Goal: Transaction & Acquisition: Obtain resource

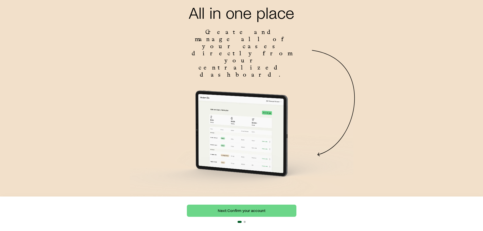
scroll to position [32, 0]
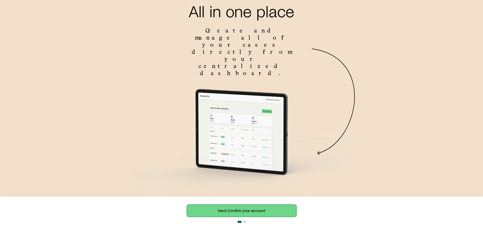
click at [257, 209] on link "Next: Confirm your account" at bounding box center [242, 211] width 110 height 12
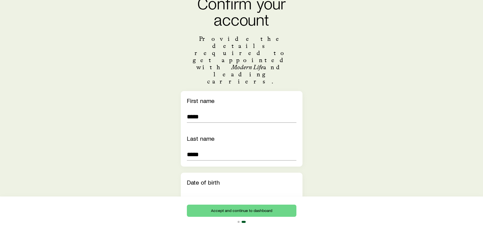
scroll to position [51, 0]
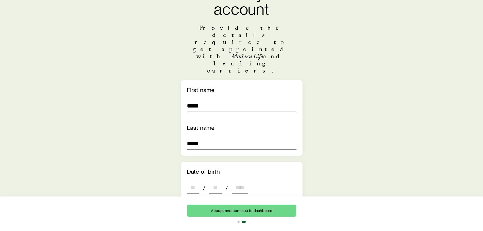
drag, startPoint x: 191, startPoint y: 160, endPoint x: 213, endPoint y: 164, distance: 22.2
click at [191, 181] on input "dateOfBirth" at bounding box center [193, 187] width 12 height 12
type input "**"
type input "****"
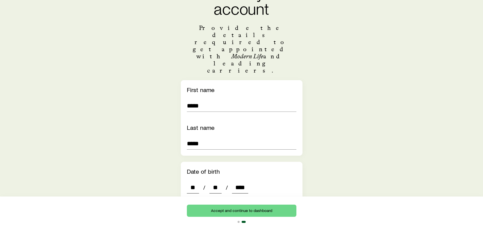
type input "*"
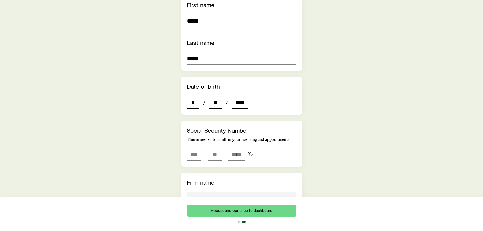
scroll to position [127, 0]
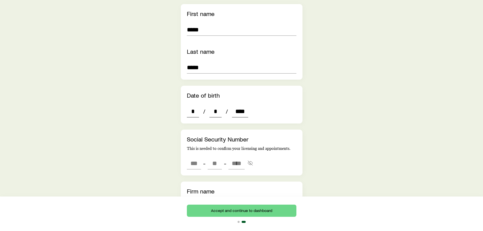
type input "****"
click at [192, 157] on input "tel" at bounding box center [194, 163] width 14 height 12
type input "***"
type input "**"
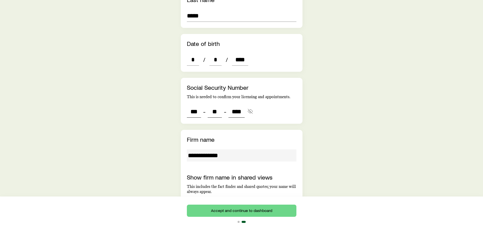
scroll to position [203, 0]
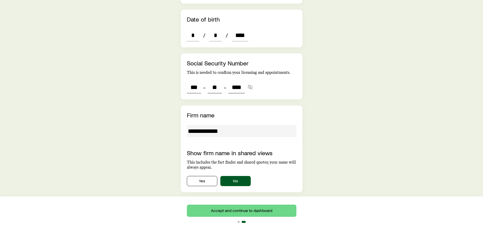
type input "****"
click at [204, 176] on button "Yes" at bounding box center [202, 181] width 30 height 10
type input "***"
type input "**"
click at [234, 176] on button "No" at bounding box center [235, 181] width 30 height 10
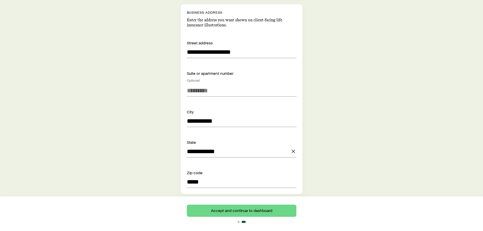
scroll to position [431, 0]
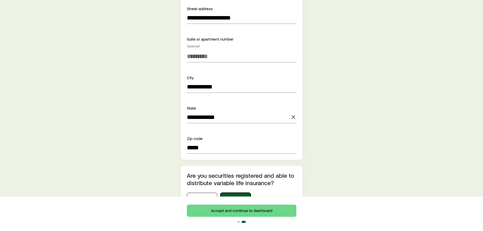
click at [236, 193] on button "No" at bounding box center [235, 198] width 30 height 10
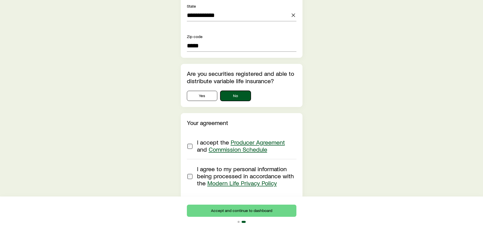
scroll to position [533, 0]
click at [246, 145] on link "Commission Schedule" at bounding box center [238, 148] width 59 height 7
click at [252, 209] on button "Accept and continue to dashboard" at bounding box center [242, 211] width 110 height 12
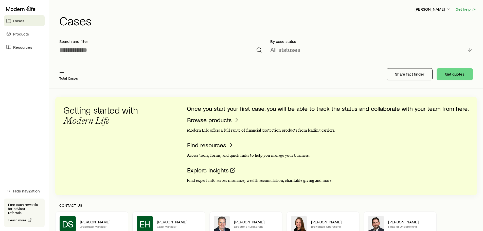
click at [20, 33] on span "Products" at bounding box center [21, 33] width 16 height 5
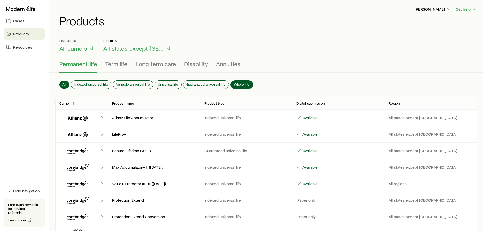
click at [241, 83] on span "Whole life" at bounding box center [242, 84] width 16 height 4
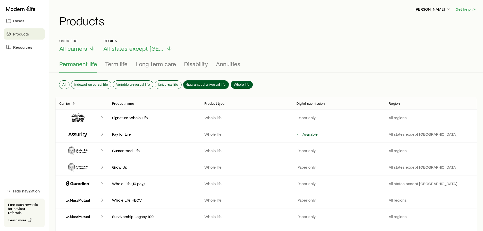
click at [205, 82] on span "Guaranteed universal life" at bounding box center [205, 84] width 39 height 4
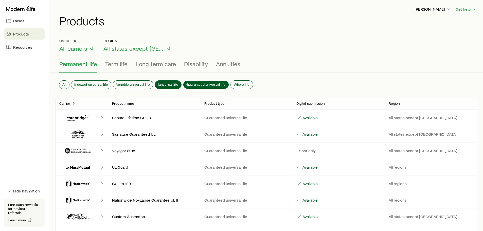
click at [166, 82] on span "Universal life" at bounding box center [168, 84] width 20 height 4
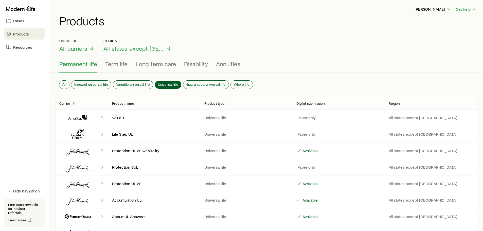
click at [21, 21] on span "Cases" at bounding box center [18, 20] width 11 height 5
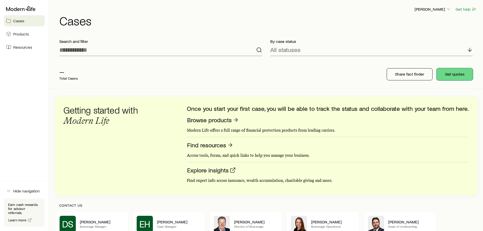
click at [451, 75] on button "Get quotes" at bounding box center [455, 74] width 36 height 12
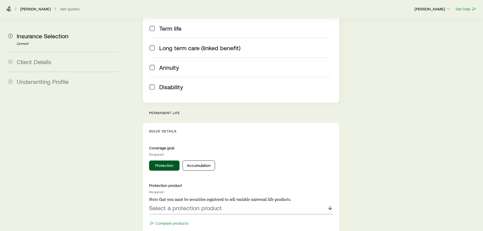
scroll to position [127, 0]
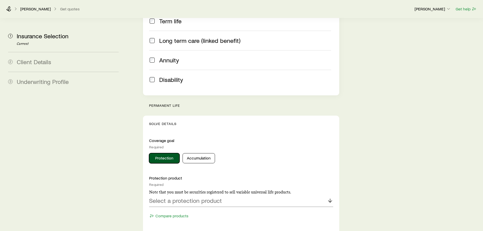
click at [167, 153] on button "Protection" at bounding box center [164, 158] width 30 height 10
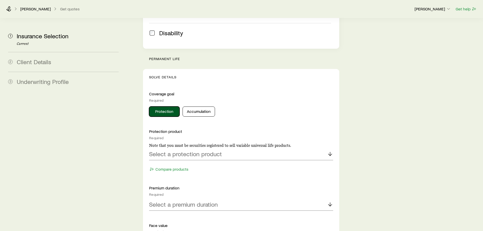
scroll to position [178, 0]
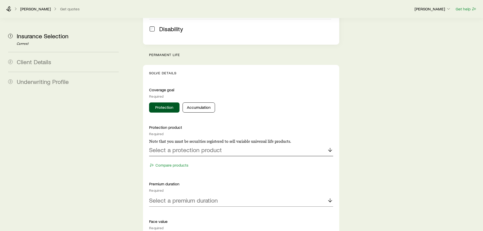
click at [242, 144] on div "Select a protection product" at bounding box center [241, 150] width 184 height 12
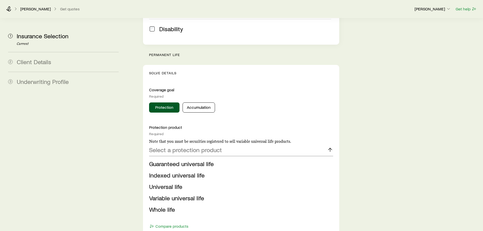
click at [200, 204] on li "Whole life" at bounding box center [239, 209] width 181 height 11
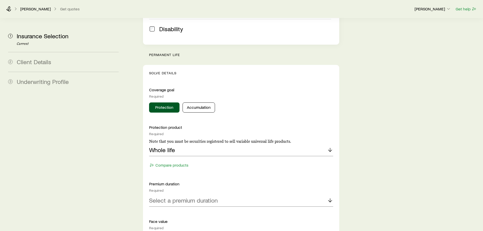
scroll to position [228, 0]
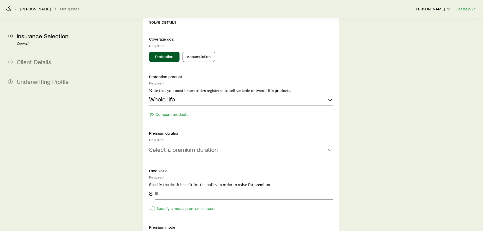
click at [237, 144] on div "Select a premium duration" at bounding box center [241, 150] width 184 height 12
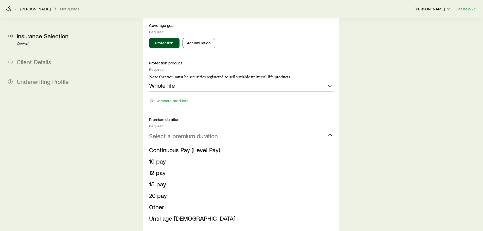
scroll to position [254, 0]
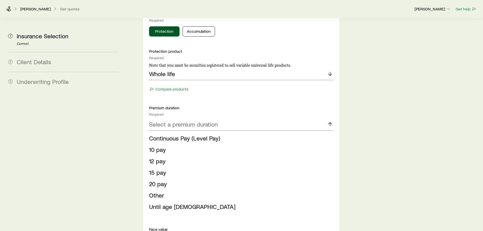
click at [183, 134] on span "Continuous Pay (Level Pay)" at bounding box center [184, 137] width 71 height 7
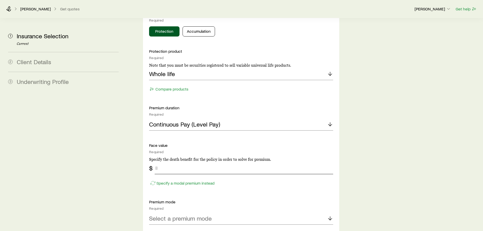
click at [191, 162] on input "tel" at bounding box center [244, 168] width 178 height 12
type input "******"
click at [262, 174] on div "Specify a modal premium instead" at bounding box center [241, 180] width 184 height 13
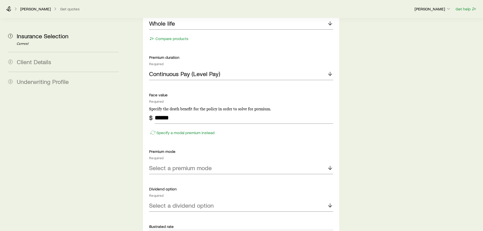
scroll to position [304, 0]
click at [232, 162] on div "Select a premium mode" at bounding box center [241, 168] width 184 height 12
click at [184, 210] on li "Monthly" at bounding box center [239, 215] width 181 height 11
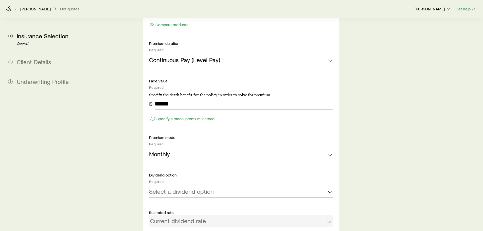
scroll to position [355, 0]
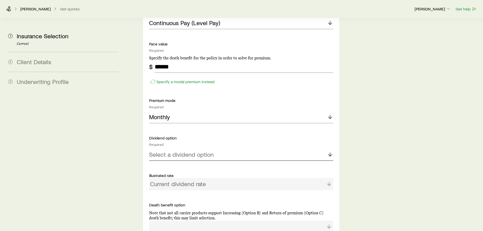
click at [231, 149] on div "Select a dividend option" at bounding box center [241, 155] width 184 height 12
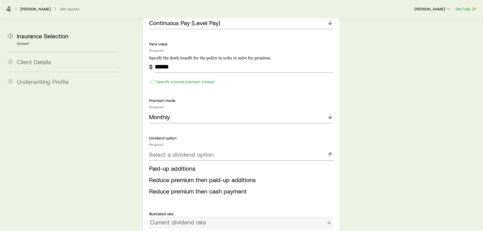
click at [186, 165] on span "Paid-up additions" at bounding box center [172, 168] width 46 height 7
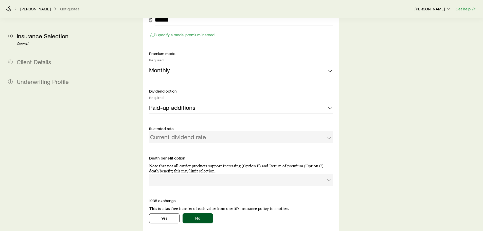
scroll to position [406, 0]
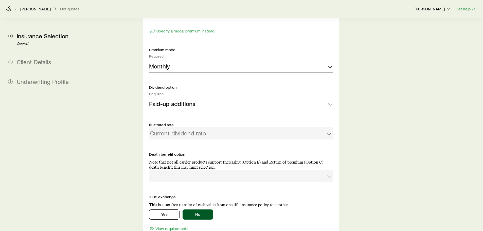
click at [214, 127] on div "Current dividend rate" at bounding box center [241, 133] width 184 height 12
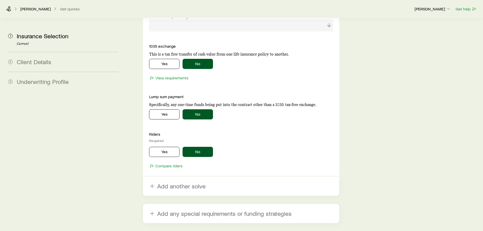
scroll to position [558, 0]
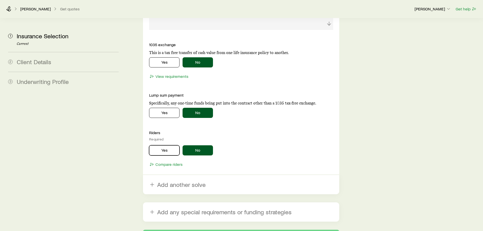
click at [168, 145] on button "Yes" at bounding box center [164, 150] width 30 height 10
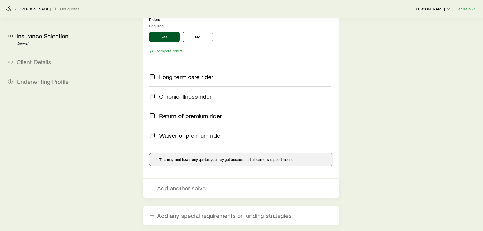
scroll to position [685, 0]
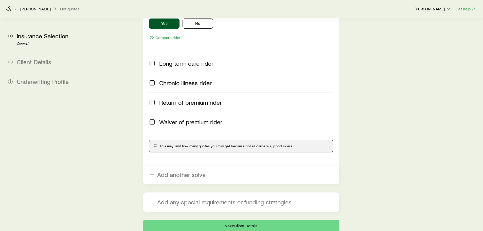
click at [197, 165] on button "Add another solve" at bounding box center [241, 174] width 196 height 19
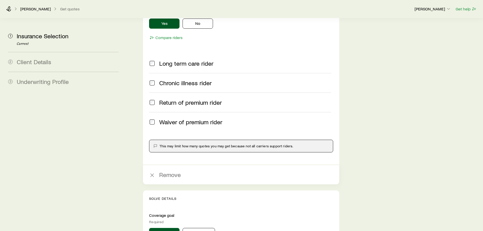
click at [153, 172] on icon "button" at bounding box center [152, 175] width 6 height 6
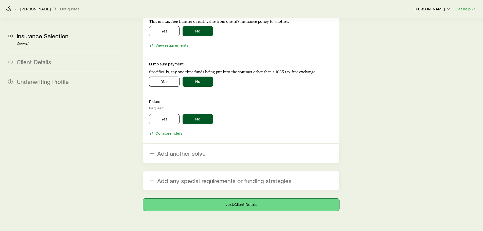
click at [250, 199] on button "Next: Client Details" at bounding box center [241, 205] width 196 height 12
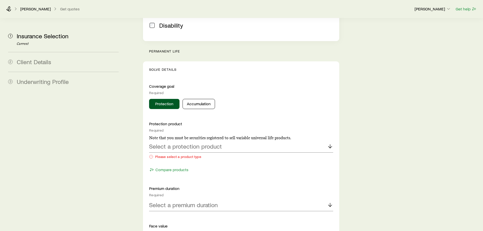
scroll to position [203, 0]
click at [230, 139] on div "Select a protection product" at bounding box center [241, 145] width 184 height 12
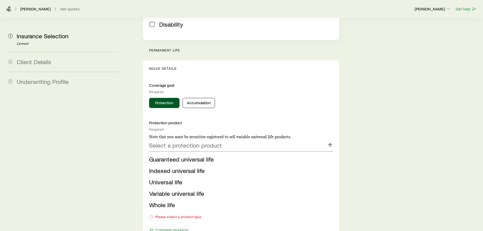
click at [189, 199] on li "Whole life" at bounding box center [239, 204] width 181 height 11
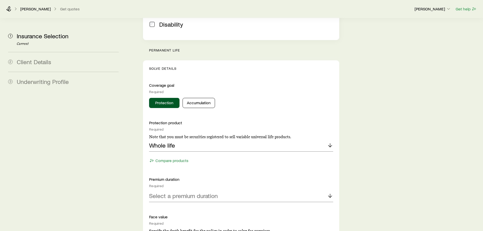
scroll to position [254, 0]
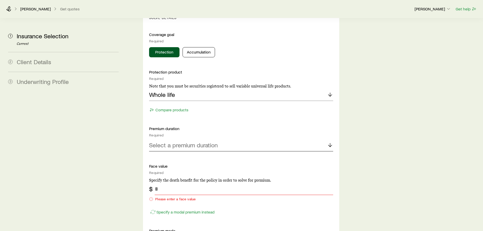
click at [227, 139] on div "Select a premium duration" at bounding box center [241, 145] width 184 height 12
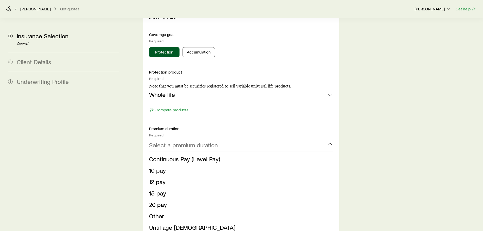
click at [186, 155] on span "Continuous Pay (Level Pay)" at bounding box center [184, 158] width 71 height 7
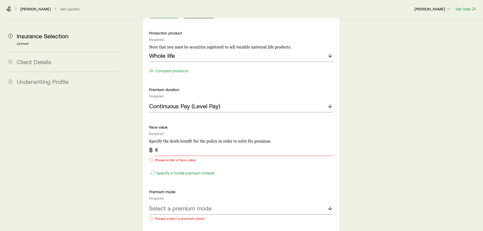
scroll to position [304, 0]
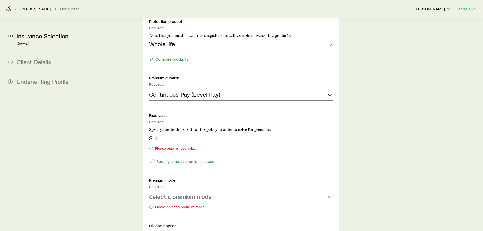
click at [200, 132] on input "tel" at bounding box center [244, 138] width 178 height 12
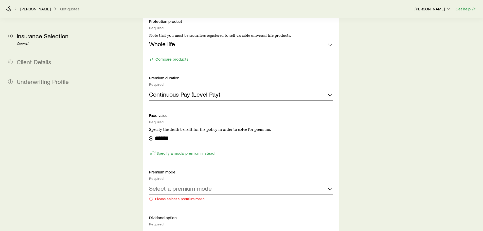
click at [252, 152] on div "Protection product Required Note that you must be securities registered to sell…" at bounding box center [241, 174] width 184 height 310
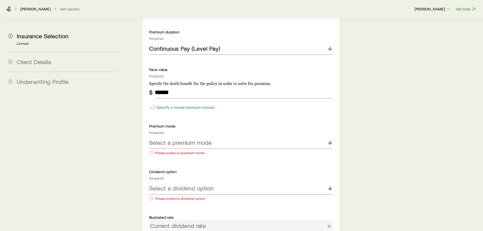
scroll to position [355, 0]
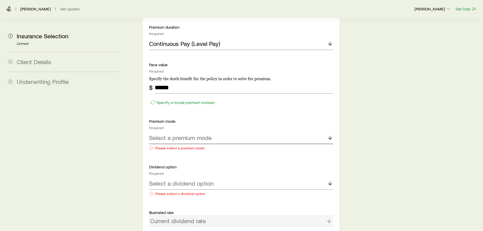
click at [234, 132] on div "Select a premium mode" at bounding box center [241, 138] width 184 height 12
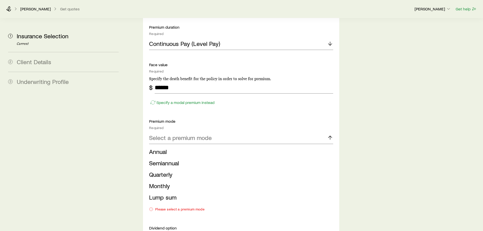
click at [178, 180] on li "Monthly" at bounding box center [239, 185] width 181 height 11
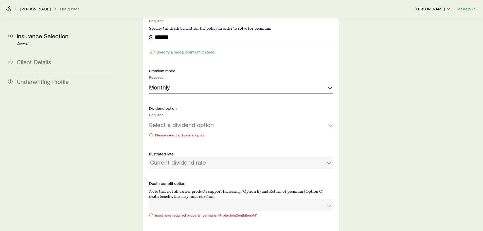
scroll to position [406, 0]
click at [220, 119] on div "Select a dividend option" at bounding box center [241, 125] width 184 height 12
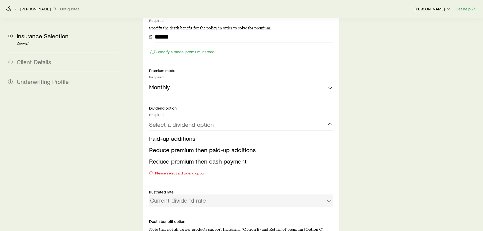
click at [205, 133] on li "Paid-up additions" at bounding box center [239, 138] width 181 height 11
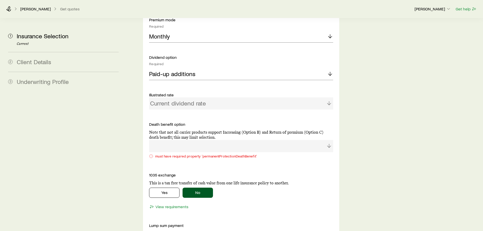
scroll to position [482, 0]
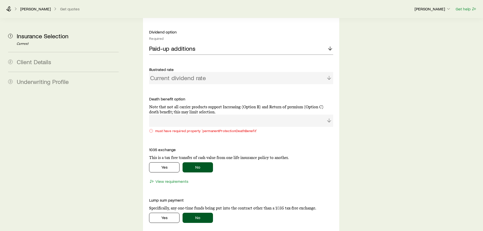
click at [246, 115] on div at bounding box center [241, 121] width 184 height 12
click at [329, 115] on div at bounding box center [241, 121] width 184 height 12
click at [284, 115] on div at bounding box center [241, 121] width 184 height 12
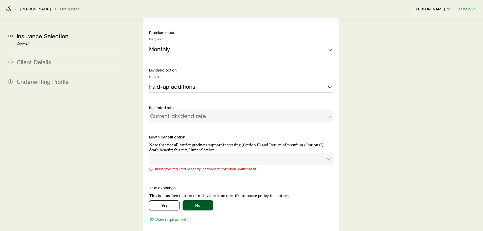
scroll to position [431, 0]
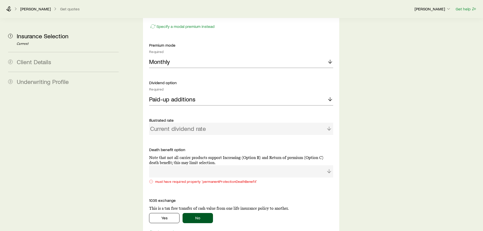
click at [251, 123] on div "Current dividend rate" at bounding box center [241, 129] width 184 height 12
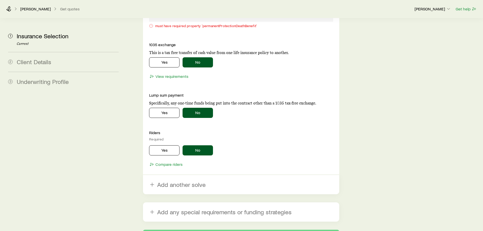
scroll to position [618, 0]
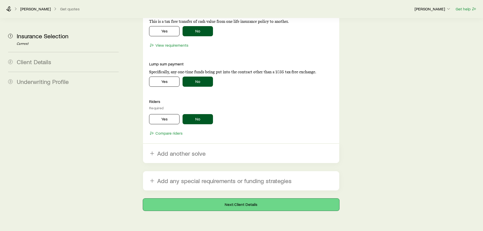
click at [240, 199] on button "Next: Client Details" at bounding box center [241, 205] width 196 height 12
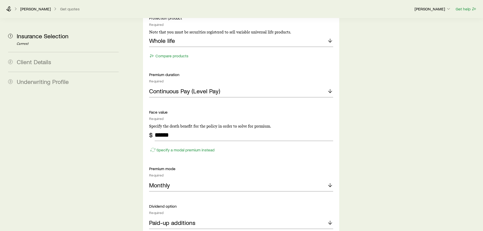
scroll to position [304, 0]
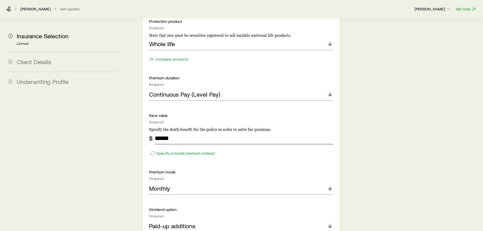
drag, startPoint x: 185, startPoint y: 125, endPoint x: 138, endPoint y: 124, distance: 46.4
click at [135, 122] on div "Insurance Selection Start by specifying details about any product types you are…" at bounding box center [304, 119] width 350 height 811
type input "******"
click at [249, 150] on div "Protection product Required Note that you must be securities registered to sell…" at bounding box center [241, 166] width 184 height 294
click at [194, 151] on p "Specify a modal premium instead" at bounding box center [185, 153] width 58 height 5
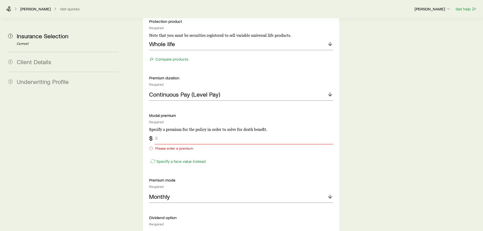
click at [187, 132] on input "tel" at bounding box center [244, 138] width 178 height 12
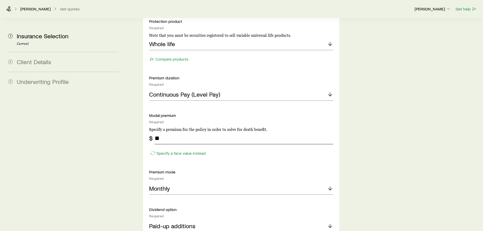
type input "**"
click at [265, 145] on div "Protection product Required Note that you must be securities registered to sell…" at bounding box center [241, 166] width 184 height 294
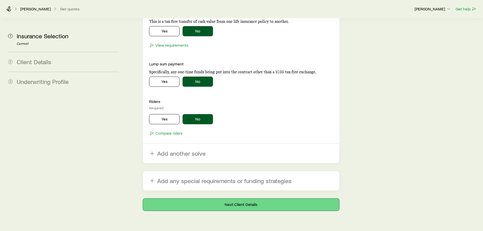
click at [250, 199] on button "Next: Client Details" at bounding box center [241, 205] width 196 height 12
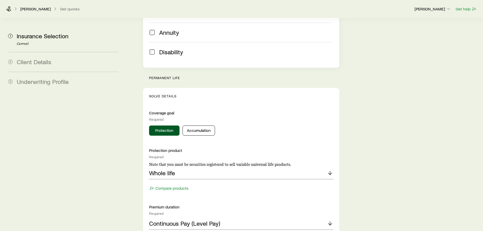
scroll to position [203, 0]
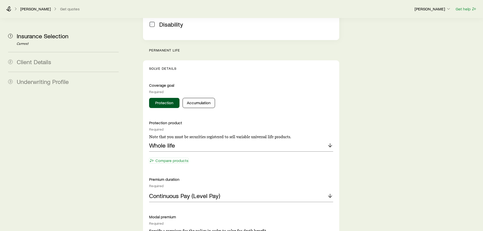
click at [183, 158] on button "Compare products" at bounding box center [169, 161] width 40 height 6
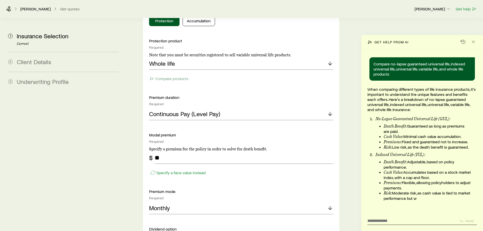
scroll to position [279, 0]
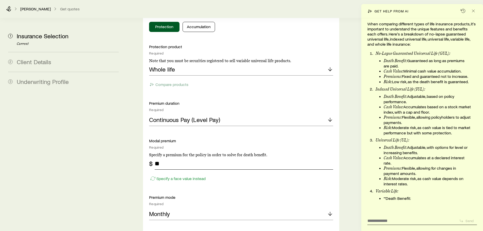
click at [218, 157] on input "**" at bounding box center [244, 163] width 178 height 12
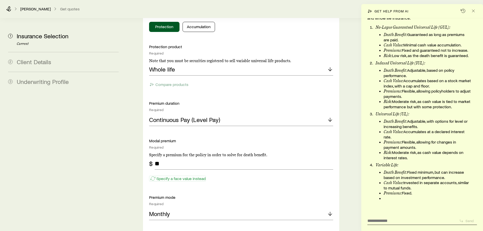
click at [200, 176] on p "Specify a face value instead" at bounding box center [180, 178] width 49 height 5
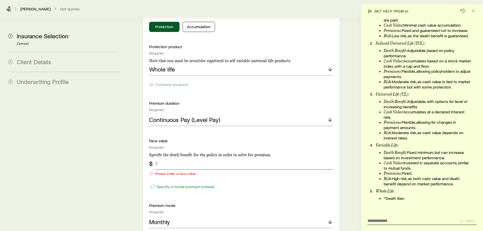
click at [198, 157] on input "tel" at bounding box center [244, 163] width 178 height 12
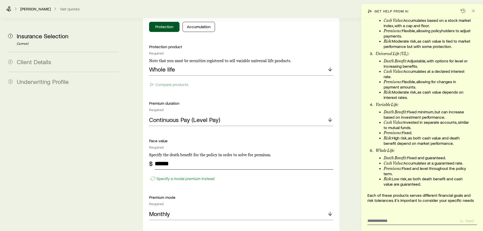
type input "******"
click at [237, 178] on div "Protection product Required Note that you must be securities registered to sell…" at bounding box center [241, 191] width 184 height 294
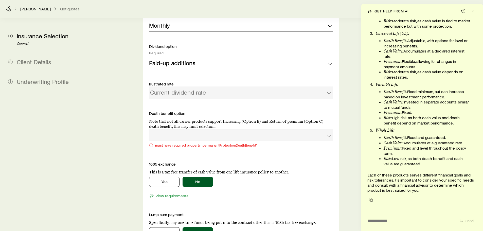
scroll to position [152, 0]
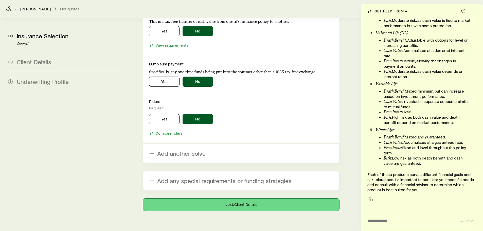
click at [244, 199] on button "Next: Client Details" at bounding box center [241, 205] width 196 height 12
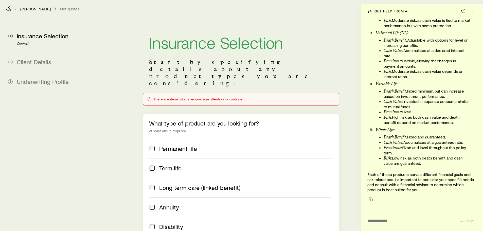
scroll to position [0, 0]
click at [476, 10] on icon "Close" at bounding box center [473, 10] width 5 height 5
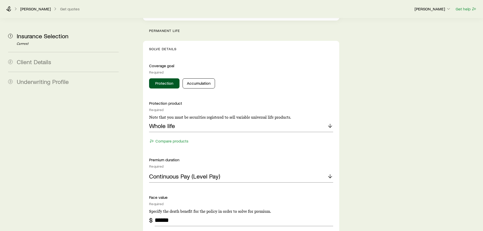
scroll to position [228, 0]
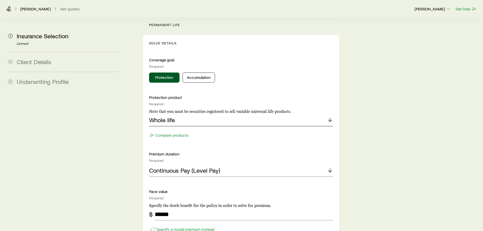
click at [212, 114] on div "Whole life" at bounding box center [241, 120] width 184 height 12
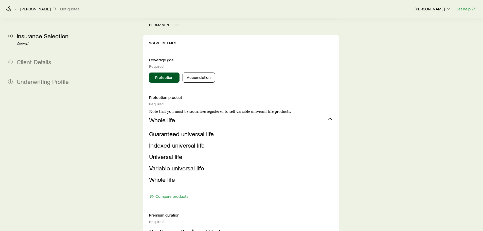
click at [177, 174] on li "Whole life" at bounding box center [239, 179] width 181 height 11
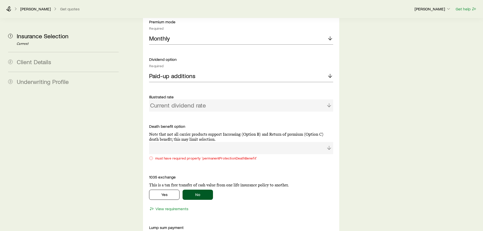
scroll to position [456, 0]
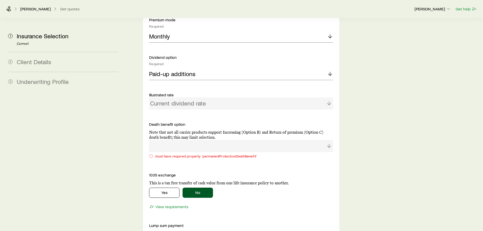
click at [215, 130] on p "Note that not all carrier products support Increasing (Option B) and Return of …" at bounding box center [241, 135] width 184 height 10
click at [329, 140] on div at bounding box center [241, 146] width 184 height 12
click at [212, 140] on div at bounding box center [241, 146] width 184 height 12
click at [206, 130] on p "Note that not all carrier products support Increasing (Option B) and Return of …" at bounding box center [241, 135] width 184 height 10
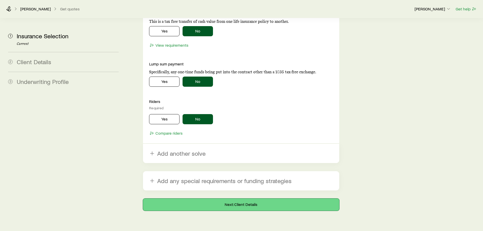
click at [243, 199] on button "Next: Client Details" at bounding box center [241, 205] width 196 height 12
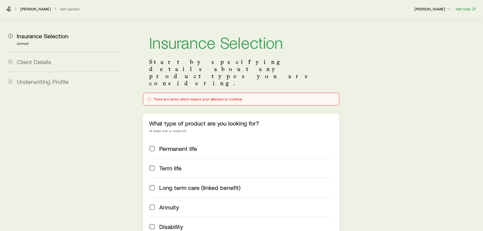
scroll to position [0, 0]
click at [31, 62] on span "Client Details" at bounding box center [34, 61] width 34 height 7
click at [15, 62] on div "2 Client Details" at bounding box center [63, 62] width 111 height 20
click at [29, 10] on p "[PERSON_NAME]" at bounding box center [35, 9] width 30 height 5
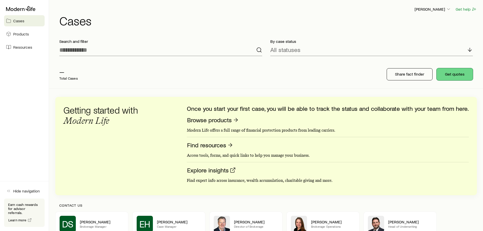
click at [450, 74] on button "Get quotes" at bounding box center [455, 74] width 36 height 12
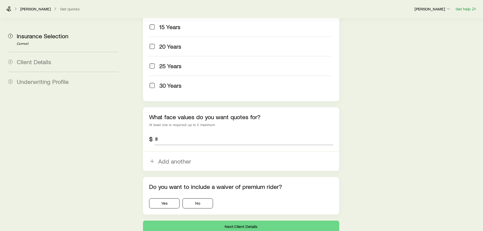
scroll to position [279, 0]
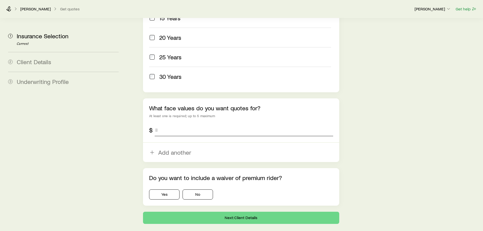
click at [231, 124] on input "tel" at bounding box center [244, 130] width 178 height 12
type input "*******"
click at [295, 174] on p "Do you want to include a waiver of premium rider?" at bounding box center [241, 177] width 184 height 7
click at [198, 189] on button "No" at bounding box center [198, 194] width 30 height 10
click at [242, 212] on button "Next: Client Details" at bounding box center [241, 218] width 196 height 12
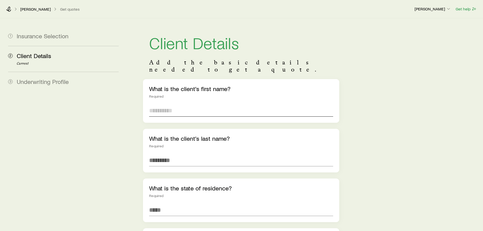
click at [210, 104] on input "text" at bounding box center [241, 110] width 184 height 12
type input "*****"
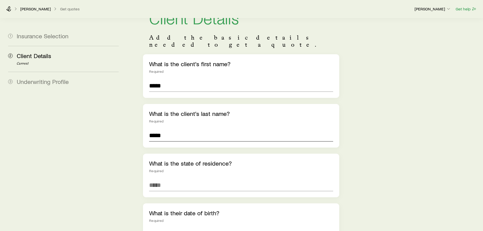
scroll to position [101, 0]
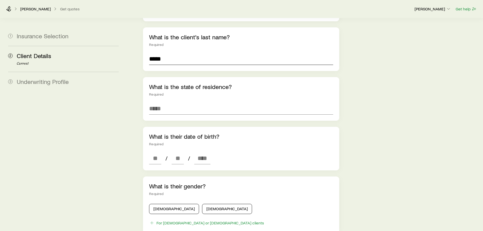
type input "*****"
click at [188, 102] on input at bounding box center [241, 108] width 184 height 12
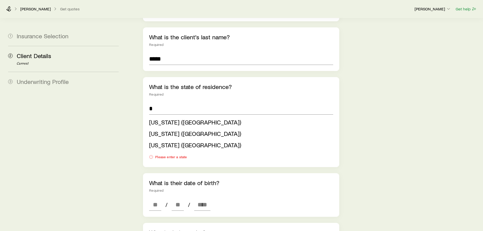
click at [179, 139] on li "[US_STATE] ([GEOGRAPHIC_DATA])" at bounding box center [239, 144] width 181 height 11
type input "**********"
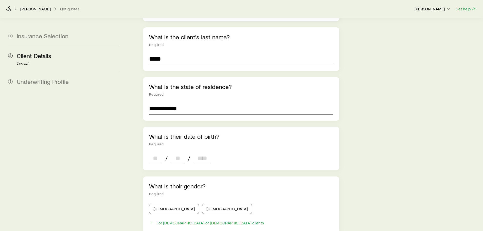
drag, startPoint x: 153, startPoint y: 151, endPoint x: 167, endPoint y: 152, distance: 14.0
click at [153, 152] on input at bounding box center [155, 158] width 12 height 12
type input "**"
type input "****"
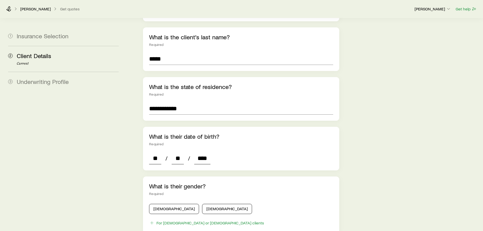
type input "*"
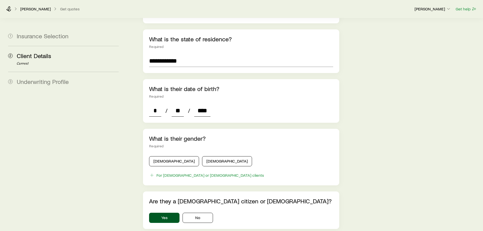
scroll to position [152, 0]
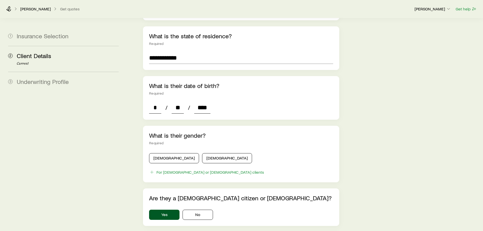
type input "****"
click at [165, 153] on button "[DEMOGRAPHIC_DATA]" at bounding box center [174, 158] width 50 height 10
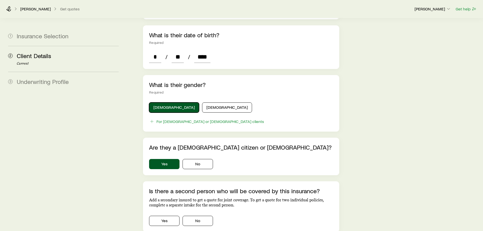
scroll to position [254, 0]
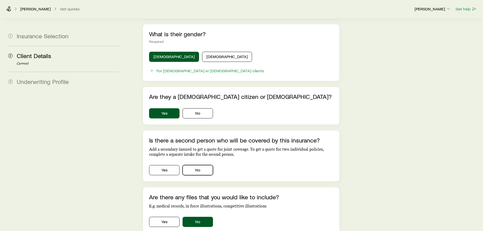
click at [204, 165] on button "No" at bounding box center [198, 170] width 30 height 10
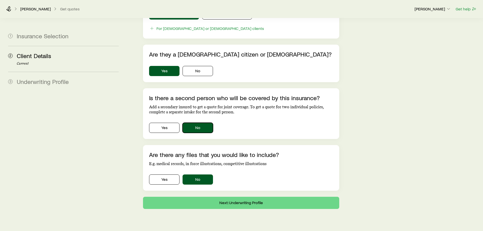
scroll to position [301, 0]
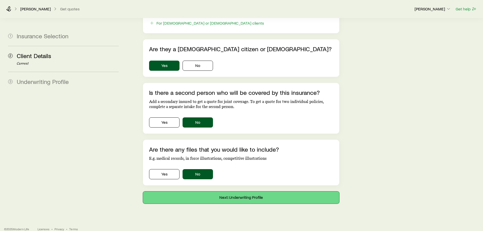
click at [244, 191] on button "Next: Underwriting Profile" at bounding box center [241, 197] width 196 height 12
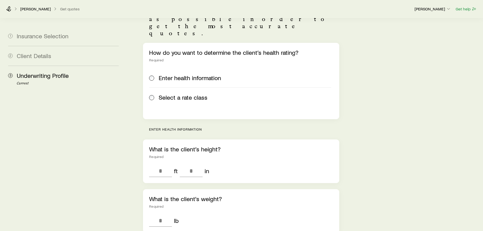
scroll to position [51, 0]
click at [160, 165] on input "tel" at bounding box center [160, 171] width 23 height 12
type input "*"
click at [194, 165] on input "tel" at bounding box center [191, 171] width 23 height 12
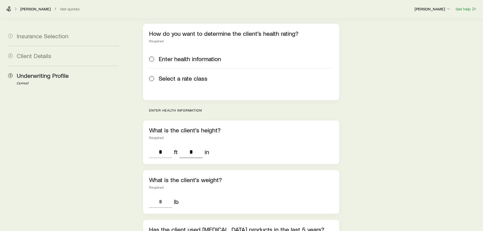
scroll to position [127, 0]
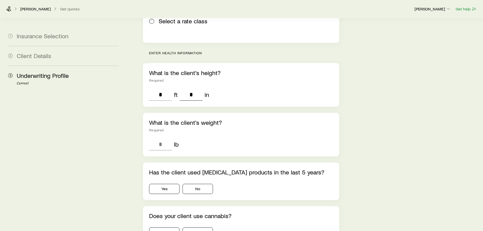
type input "*"
click at [164, 138] on input "tel" at bounding box center [160, 144] width 23 height 12
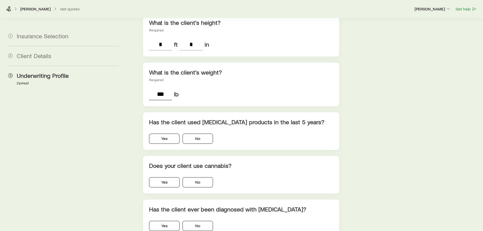
scroll to position [178, 0]
type input "***"
click at [203, 133] on button "No" at bounding box center [198, 138] width 30 height 10
click at [199, 177] on button "No" at bounding box center [198, 182] width 30 height 10
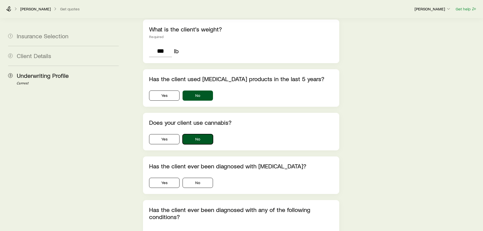
scroll to position [228, 0]
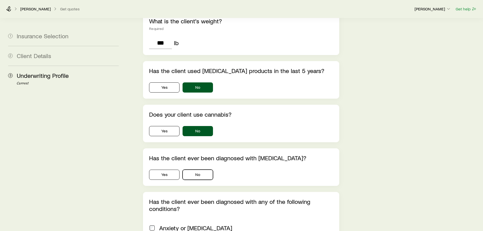
click at [195, 170] on button "No" at bounding box center [198, 175] width 30 height 10
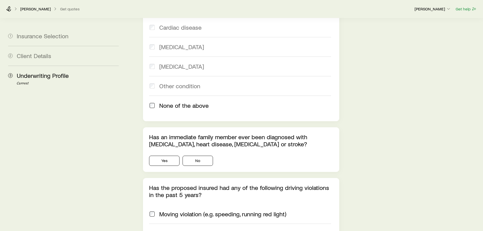
scroll to position [507, 0]
click at [201, 155] on button "No" at bounding box center [198, 160] width 30 height 10
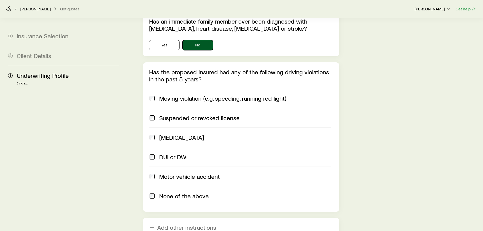
scroll to position [634, 0]
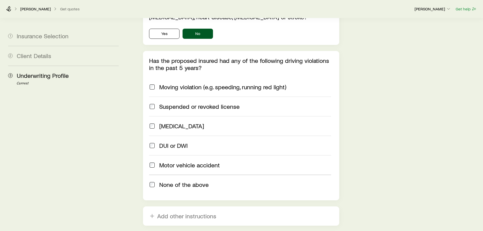
click at [156, 181] on div "None of the above" at bounding box center [240, 184] width 182 height 7
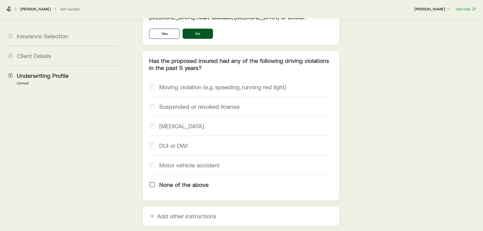
scroll to position [683, 0]
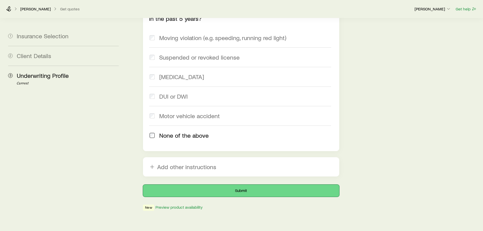
click at [247, 185] on button "Submit" at bounding box center [241, 191] width 196 height 12
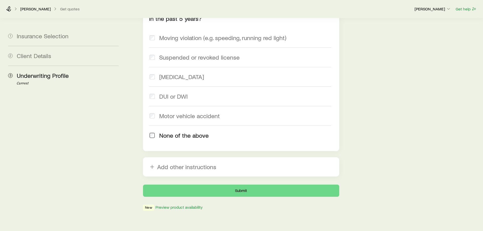
scroll to position [0, 0]
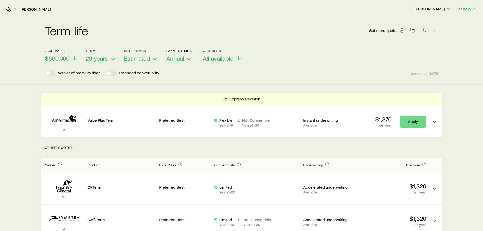
click at [190, 57] on icon at bounding box center [189, 58] width 6 height 6
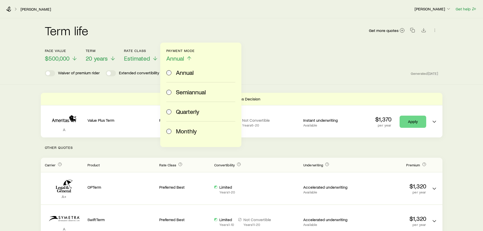
click at [193, 131] on span "Monthly" at bounding box center [186, 131] width 21 height 7
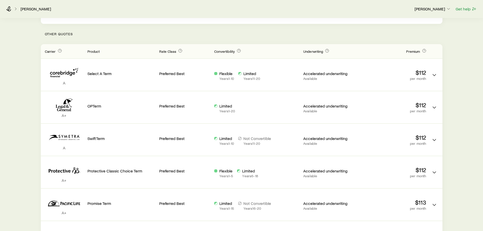
scroll to position [86, 0]
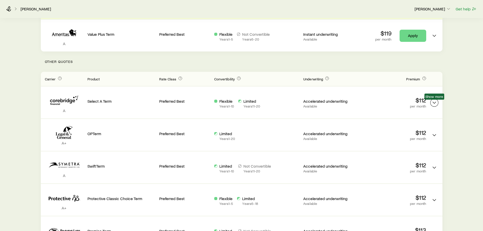
click at [436, 102] on polyline "Term quotes" at bounding box center [434, 103] width 3 height 2
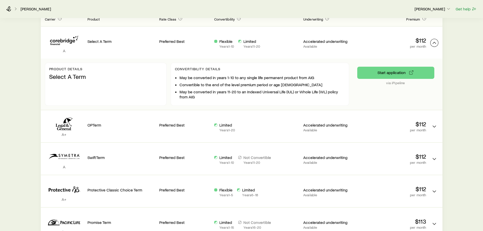
scroll to position [162, 0]
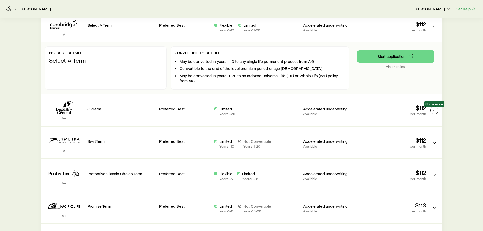
click at [433, 109] on icon "Term quotes" at bounding box center [434, 110] width 6 height 6
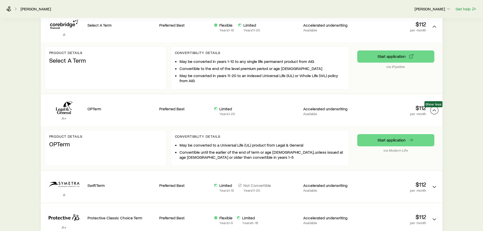
click at [433, 109] on icon "Term quotes" at bounding box center [434, 110] width 6 height 6
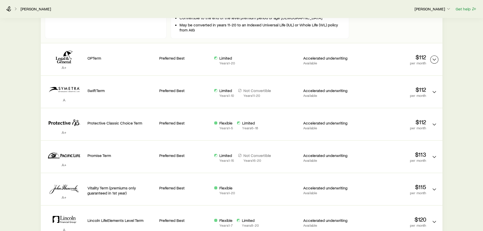
scroll to position [238, 0]
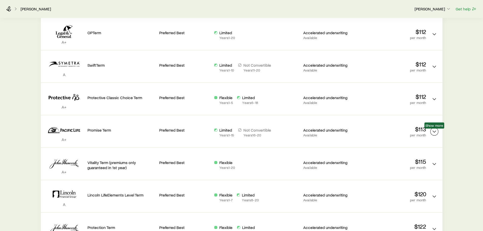
click at [434, 131] on icon "Term quotes" at bounding box center [434, 132] width 6 height 6
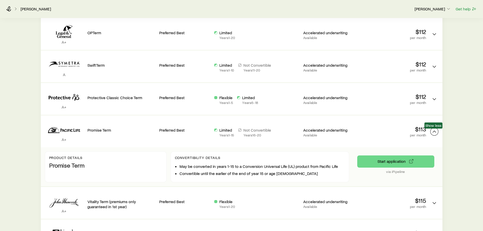
click at [434, 131] on icon "Term quotes" at bounding box center [434, 132] width 6 height 6
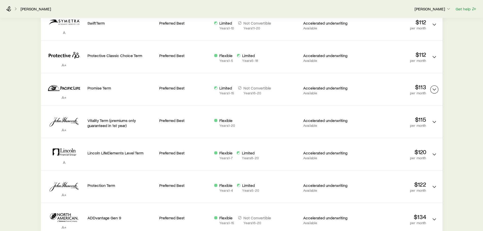
scroll to position [289, 0]
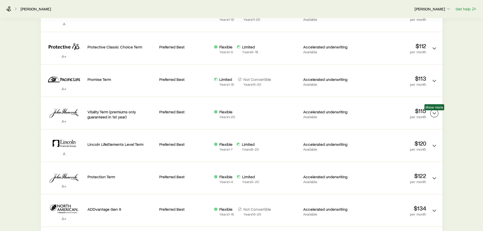
click at [434, 113] on icon "Term quotes" at bounding box center [434, 113] width 6 height 6
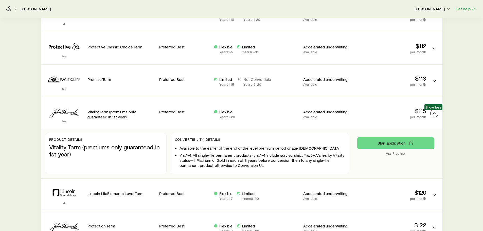
click at [434, 113] on polyline "Term quotes" at bounding box center [434, 114] width 3 height 2
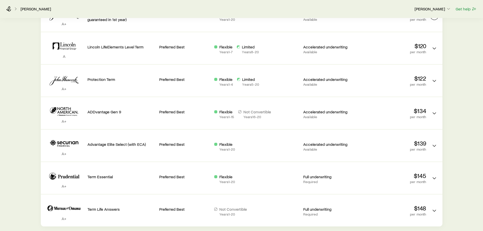
scroll to position [390, 0]
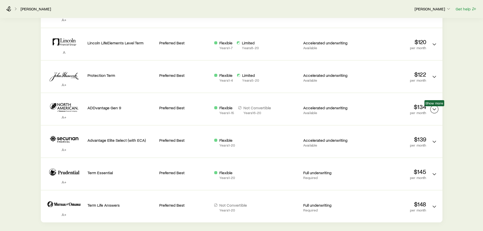
click at [434, 109] on icon "Term quotes" at bounding box center [434, 109] width 6 height 6
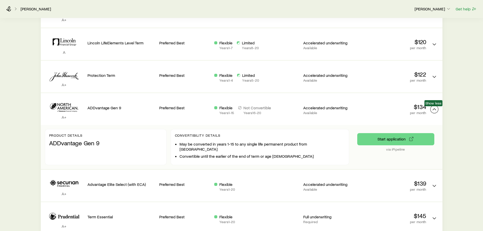
click at [433, 108] on icon "Term quotes" at bounding box center [434, 109] width 6 height 6
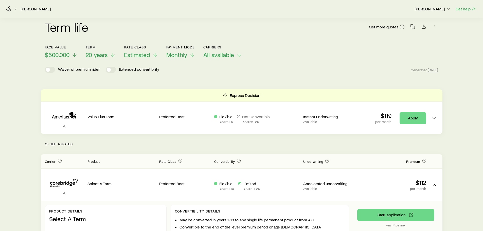
scroll to position [0, 0]
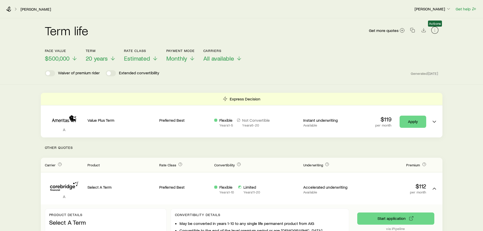
click at [437, 30] on button "button" at bounding box center [434, 30] width 7 height 7
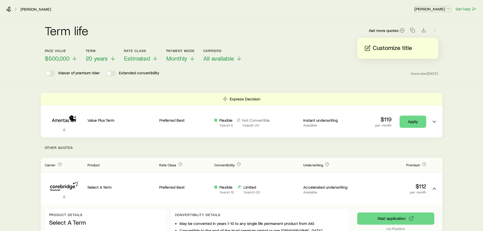
click at [446, 10] on p "[PERSON_NAME]" at bounding box center [433, 8] width 37 height 5
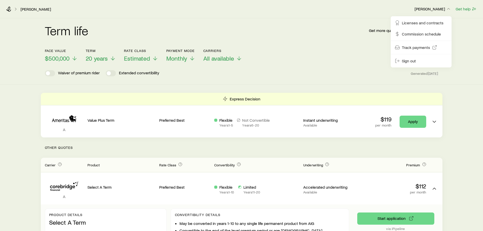
click at [429, 23] on span "Licenses and contracts" at bounding box center [423, 22] width 42 height 5
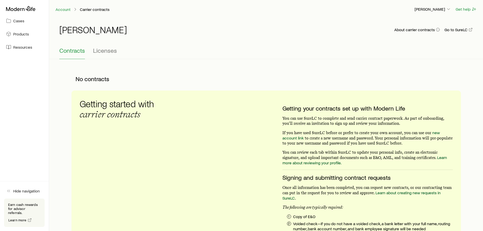
click at [107, 50] on span "Licenses" at bounding box center [105, 50] width 24 height 7
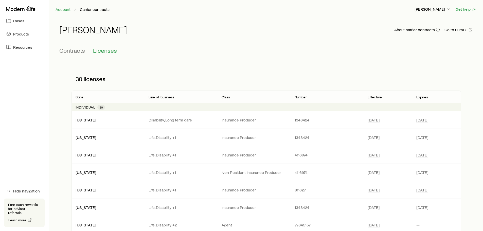
click at [73, 51] on span "Contracts" at bounding box center [72, 50] width 26 height 7
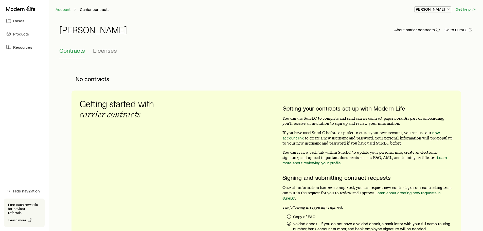
click at [448, 9] on polyline "button" at bounding box center [448, 9] width 3 height 1
click at [416, 33] on span "Commission schedule" at bounding box center [421, 34] width 39 height 5
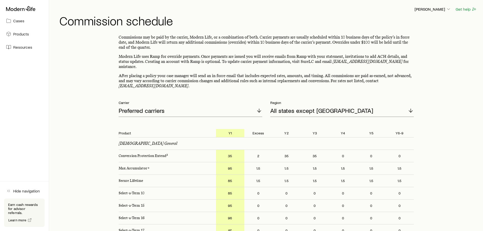
click at [14, 20] on span "Cases" at bounding box center [18, 20] width 11 height 5
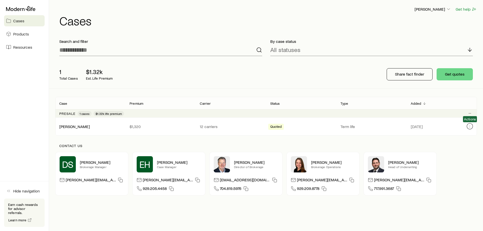
click at [472, 127] on button "Client cases" at bounding box center [470, 126] width 6 height 6
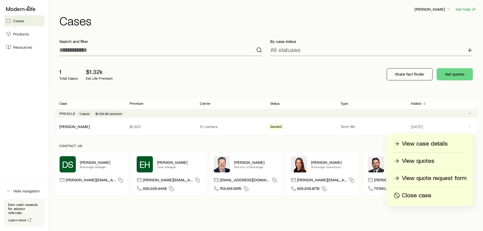
click at [329, 76] on div "1 Total Cases $1.32k Est. Life Premium Share fact finder Get quotes" at bounding box center [266, 74] width 422 height 28
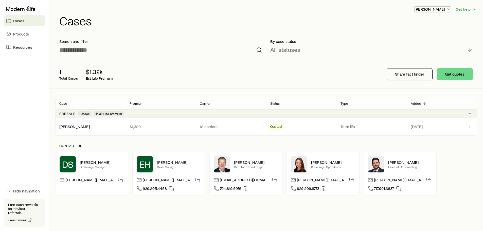
click at [448, 8] on icon "button" at bounding box center [448, 9] width 5 height 5
click at [411, 60] on span "Sign out" at bounding box center [409, 61] width 14 height 5
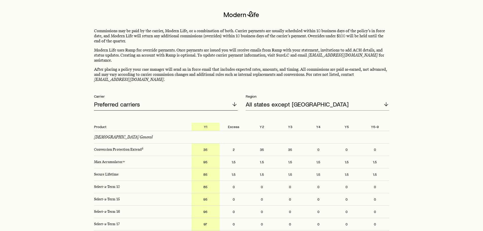
click at [235, 101] on icon at bounding box center [235, 104] width 6 height 6
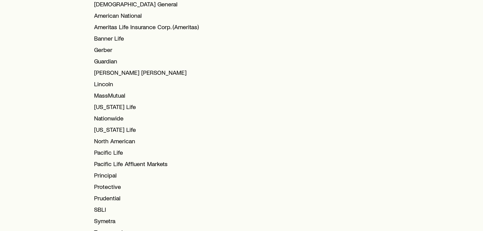
scroll to position [178, 0]
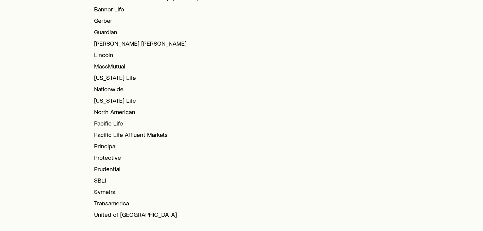
click at [119, 211] on span "United of Omaha" at bounding box center [135, 214] width 83 height 7
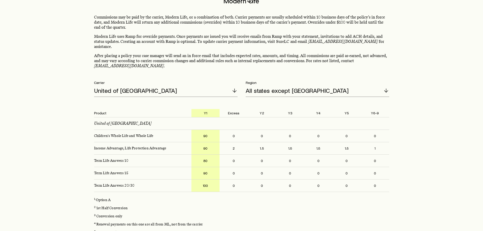
scroll to position [0, 0]
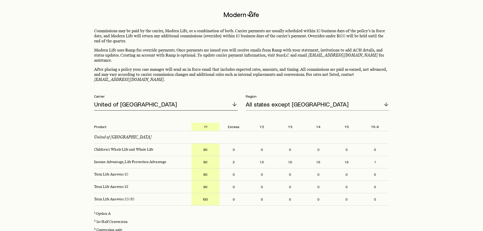
click at [234, 101] on icon at bounding box center [235, 104] width 6 height 6
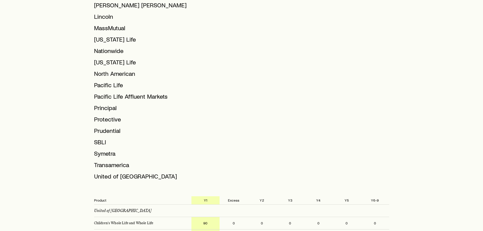
scroll to position [228, 0]
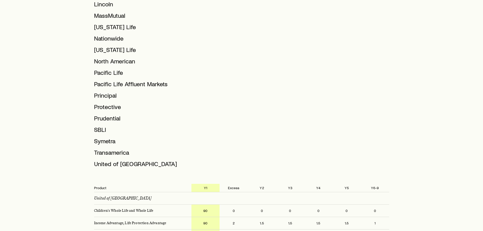
click at [129, 149] on span "Transamerica" at bounding box center [111, 152] width 35 height 7
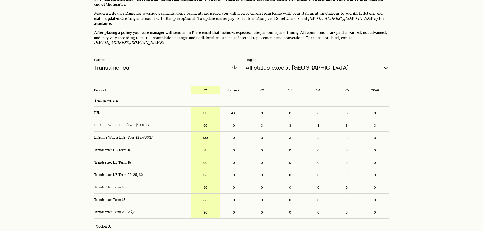
scroll to position [20, 0]
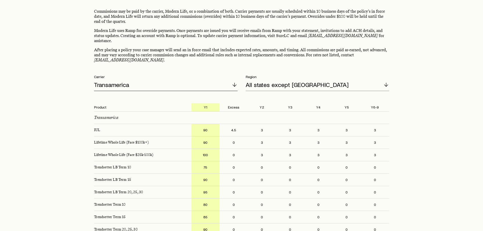
click at [235, 83] on line at bounding box center [235, 85] width 0 height 4
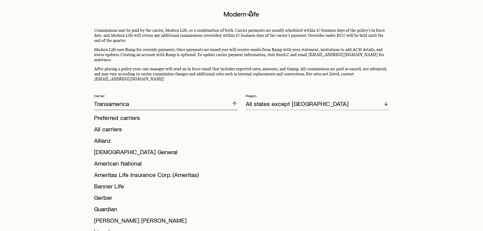
scroll to position [0, 0]
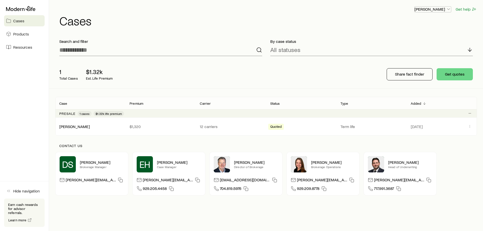
click at [449, 8] on icon "button" at bounding box center [448, 9] width 5 height 5
click at [411, 60] on span "Sign out" at bounding box center [409, 61] width 14 height 5
